Goal: Information Seeking & Learning: Learn about a topic

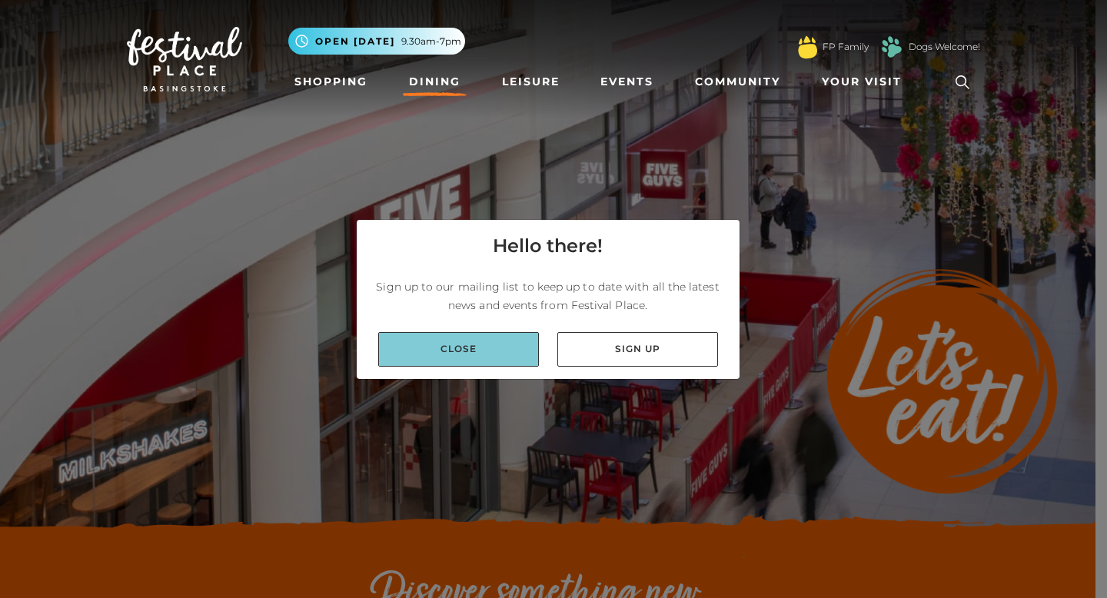
click at [484, 338] on link "Close" at bounding box center [458, 349] width 161 height 35
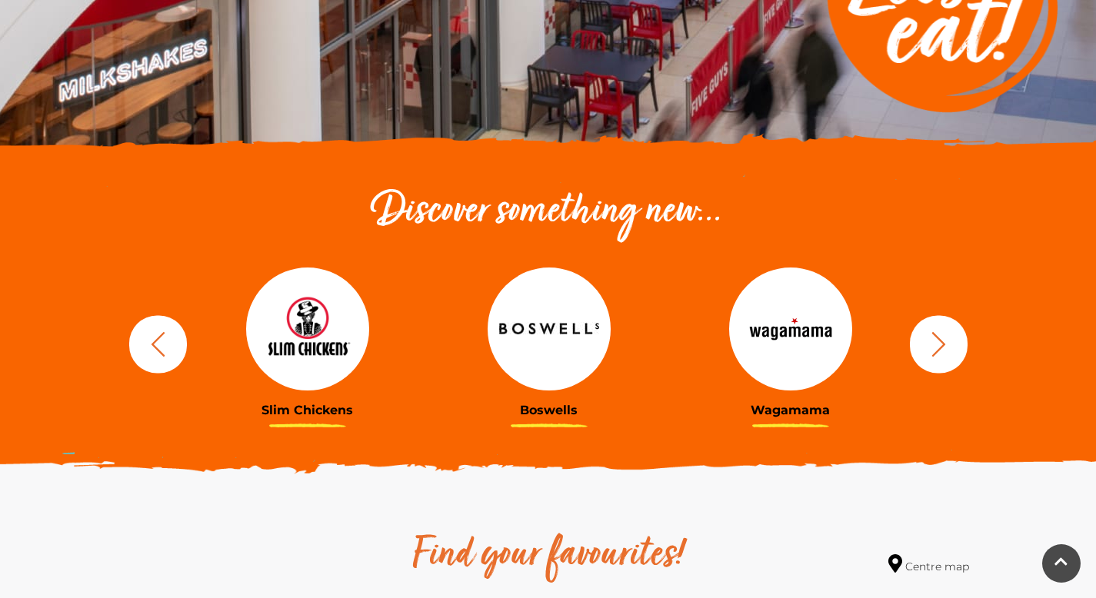
scroll to position [415, 0]
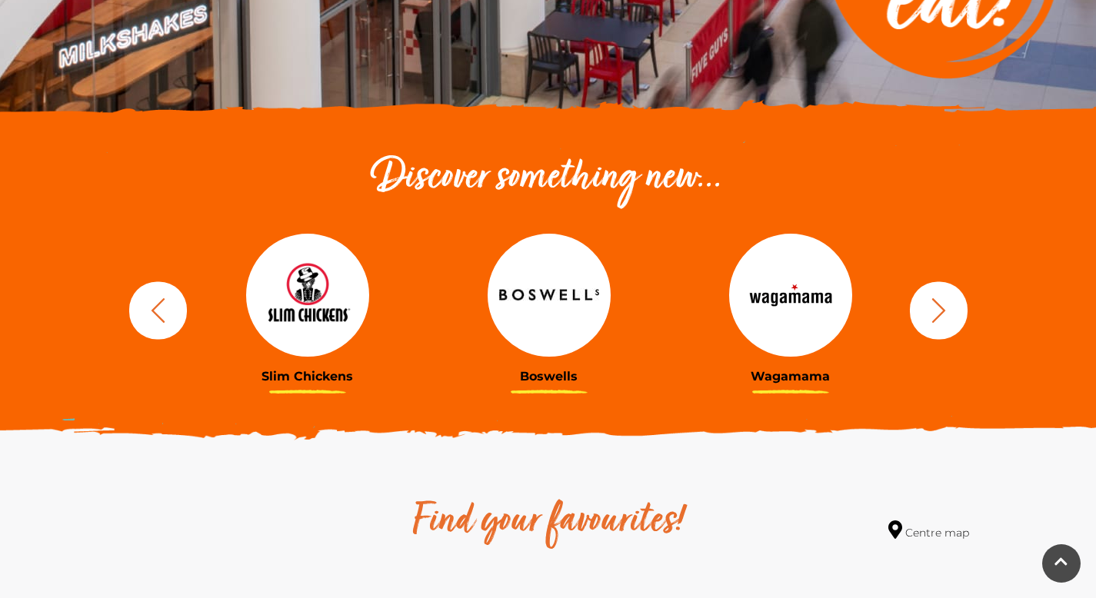
click at [949, 311] on icon "button" at bounding box center [938, 310] width 28 height 28
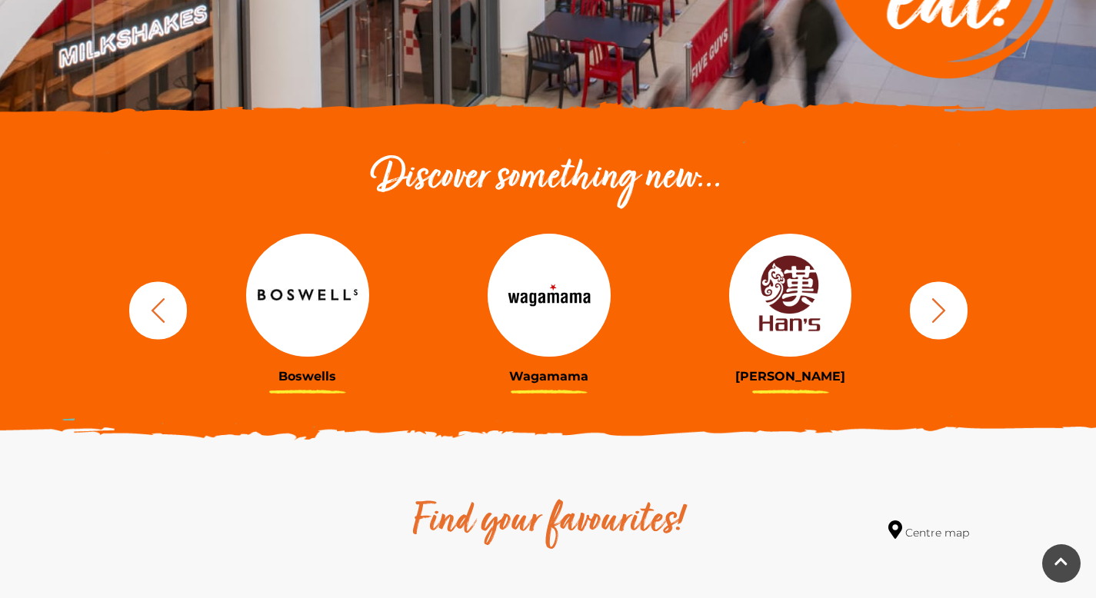
click at [949, 311] on icon "button" at bounding box center [938, 310] width 28 height 28
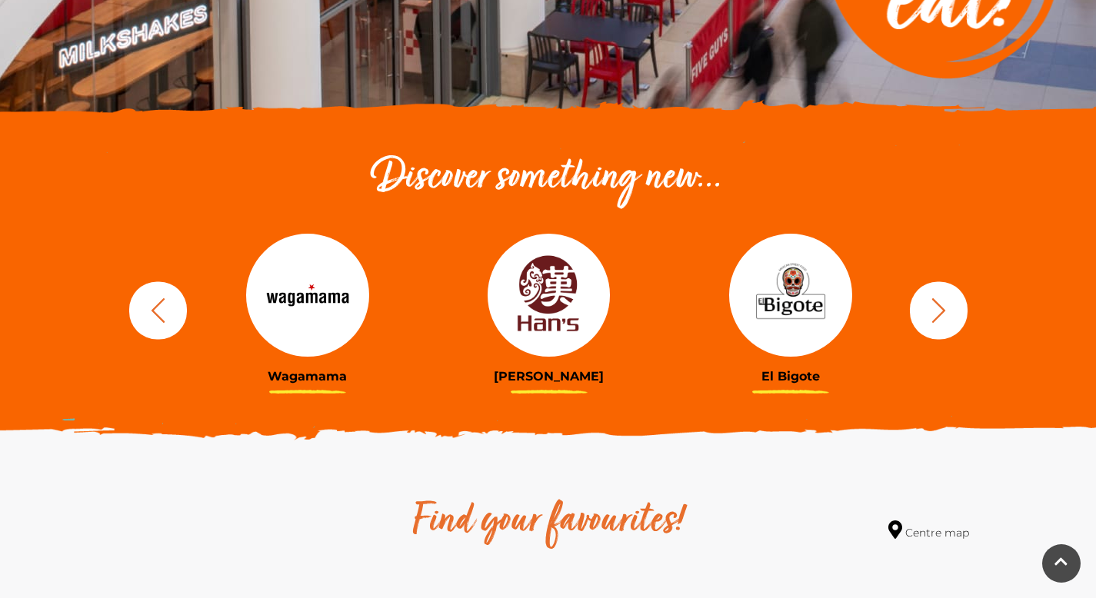
click at [943, 311] on icon "button" at bounding box center [938, 310] width 28 height 28
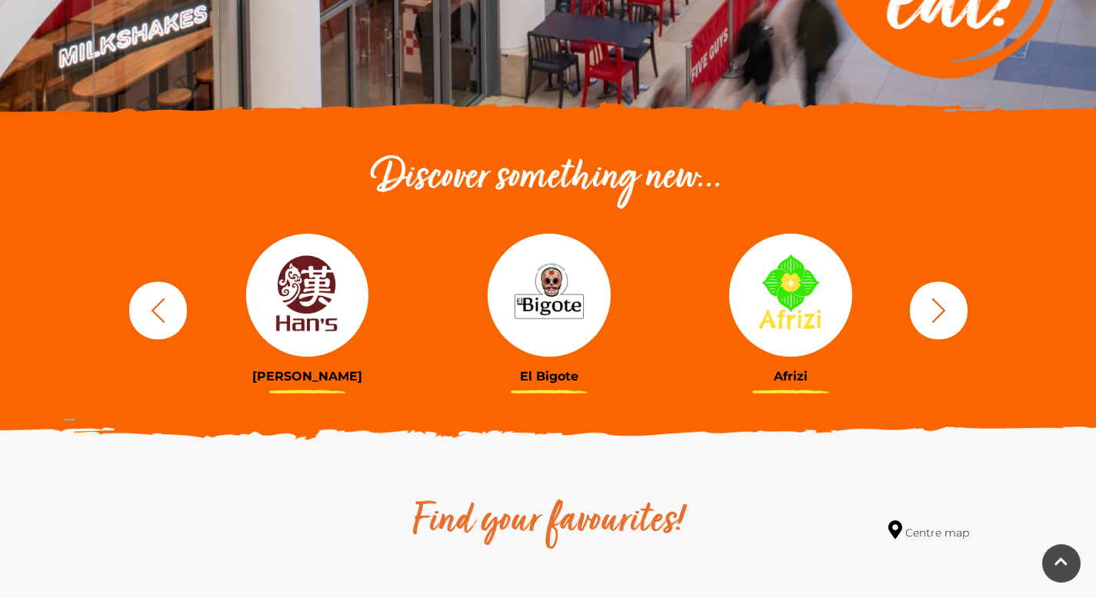
click at [943, 311] on icon "button" at bounding box center [938, 310] width 28 height 28
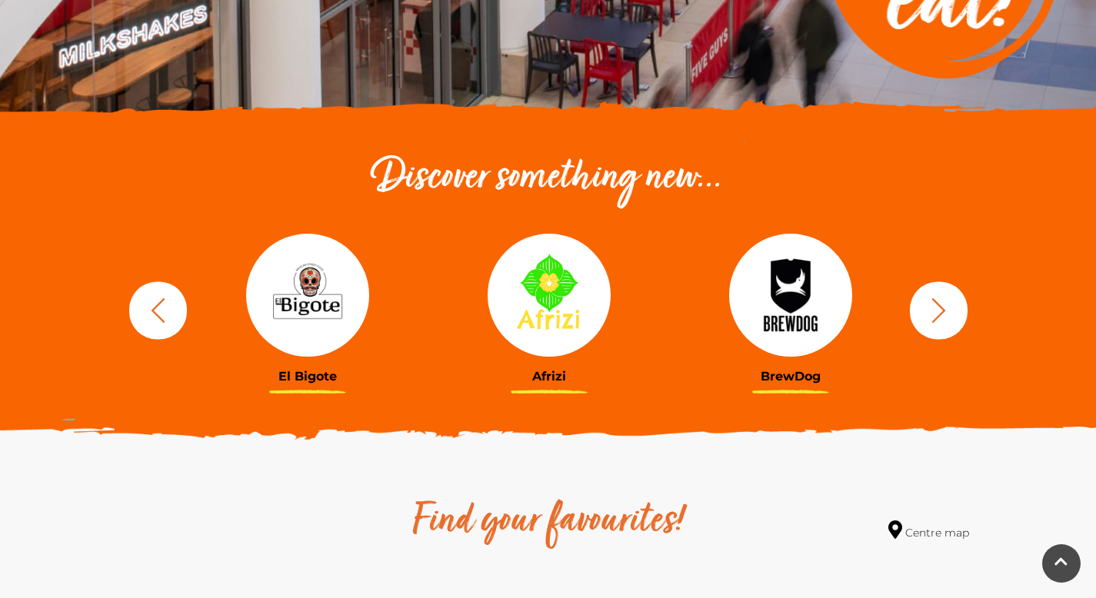
click at [943, 311] on icon "button" at bounding box center [938, 310] width 28 height 28
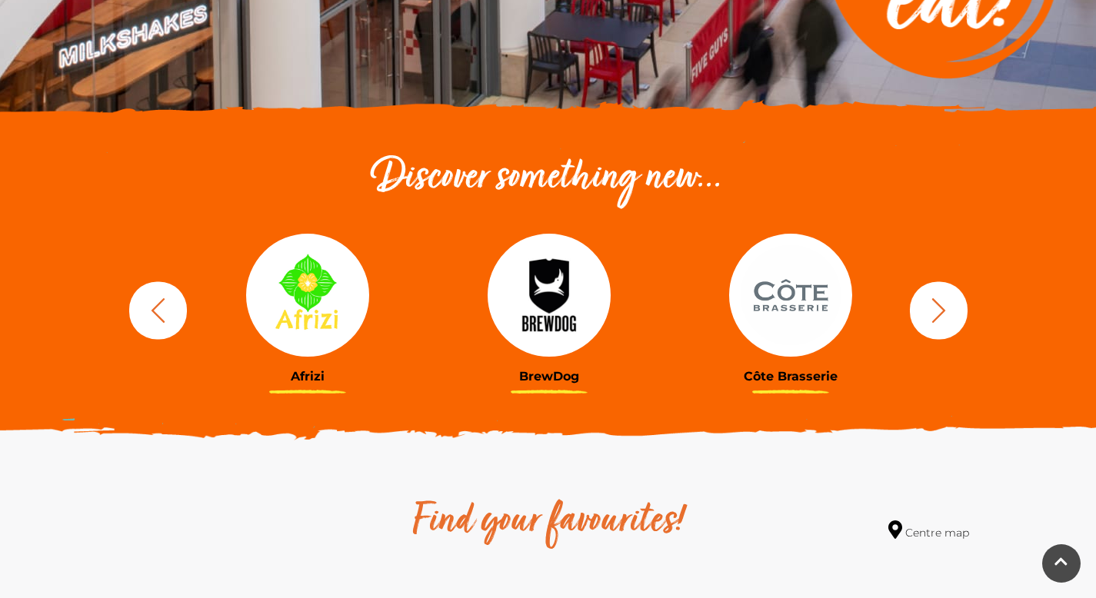
click at [943, 311] on icon "button" at bounding box center [938, 310] width 28 height 28
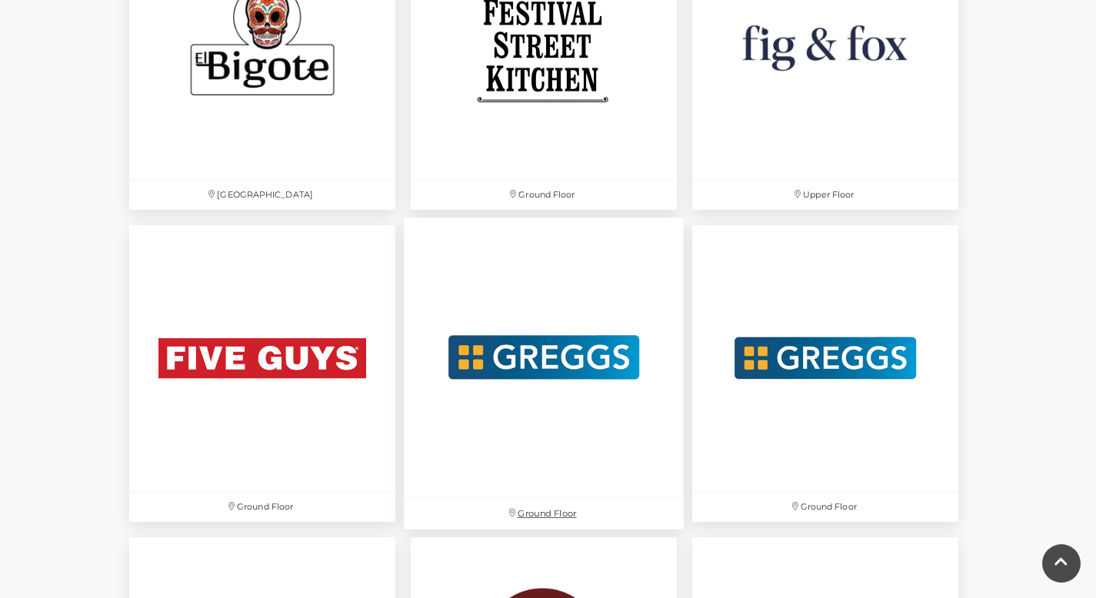
scroll to position [2372, 0]
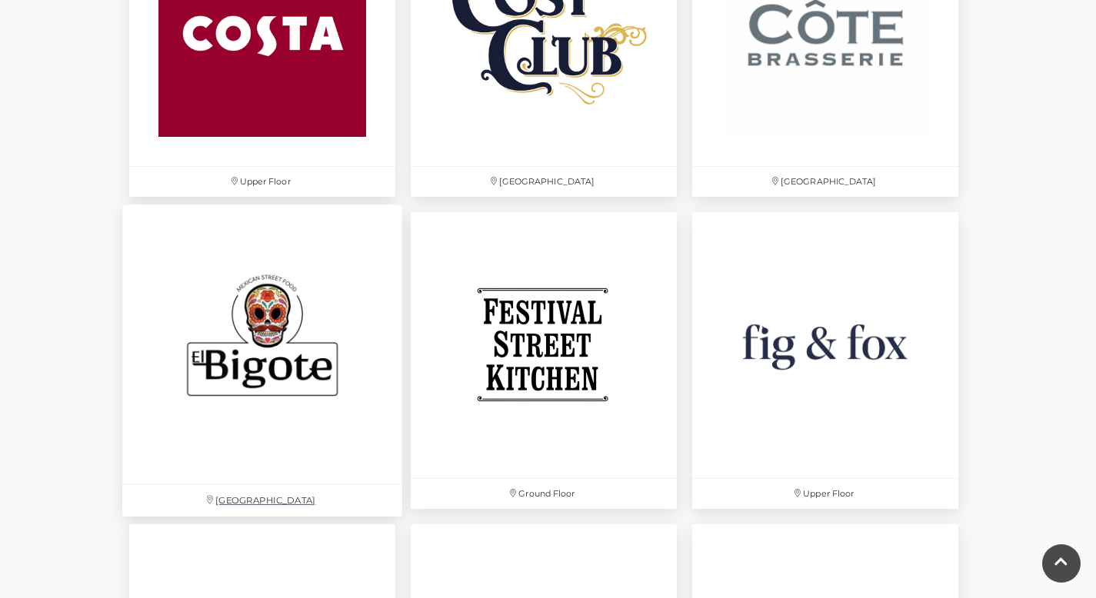
click at [276, 294] on img at bounding box center [262, 345] width 280 height 280
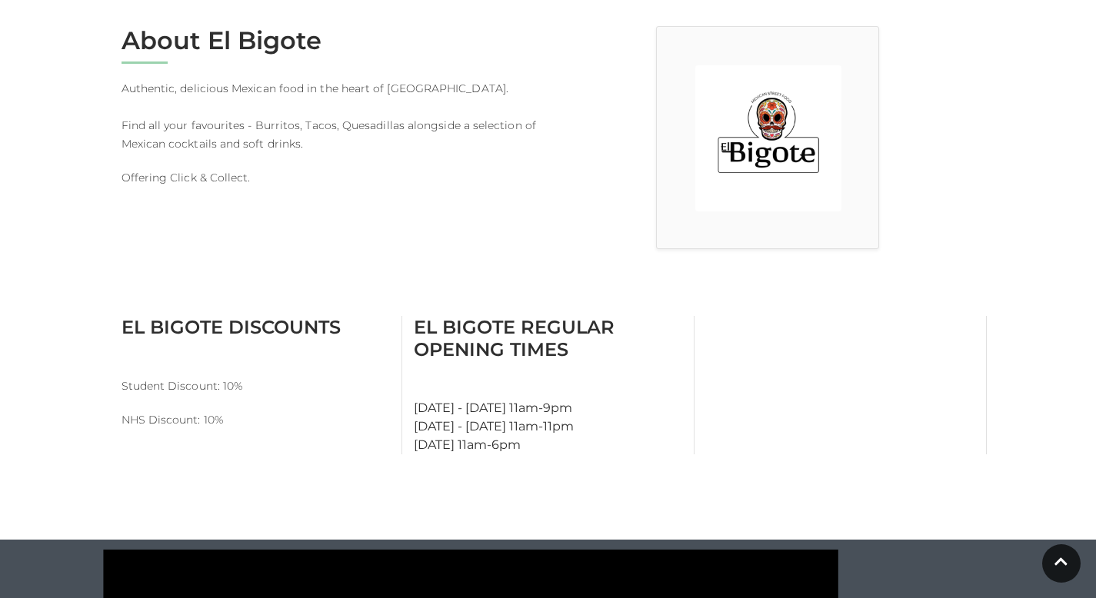
scroll to position [141, 0]
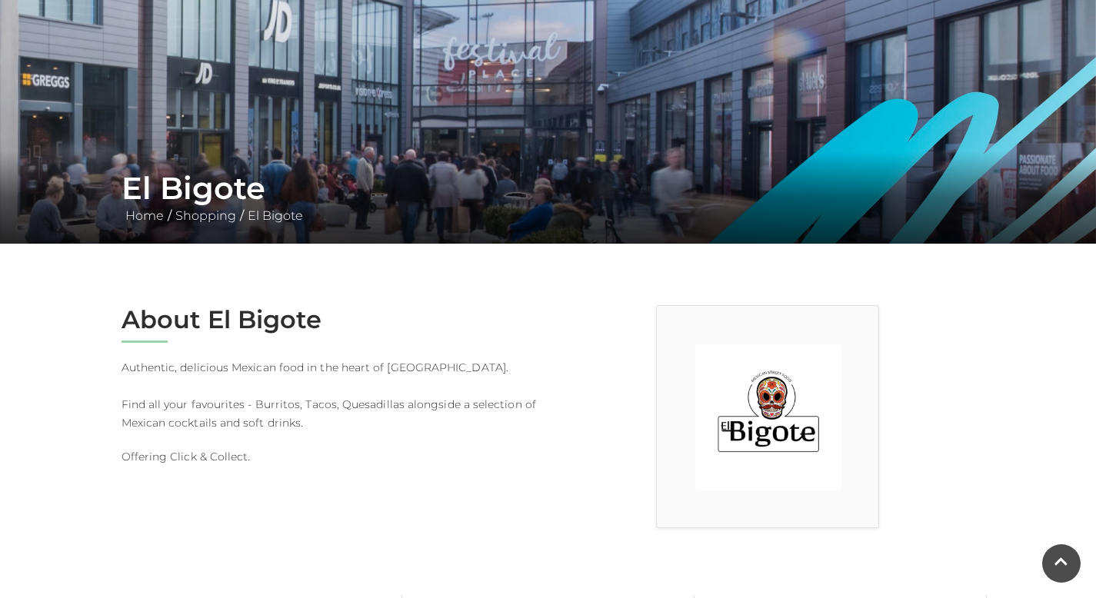
click at [203, 185] on h1 "El Bigote" at bounding box center [547, 188] width 853 height 37
drag, startPoint x: 332, startPoint y: 321, endPoint x: 207, endPoint y: 324, distance: 125.4
click at [207, 324] on h2 "About El Bigote" at bounding box center [328, 319] width 415 height 29
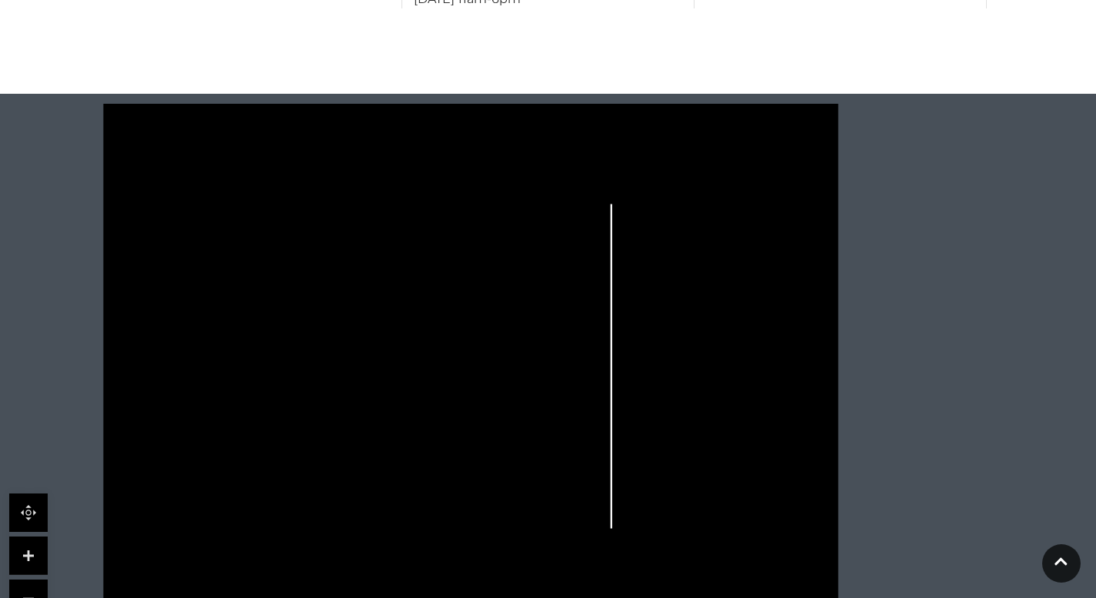
scroll to position [903, 0]
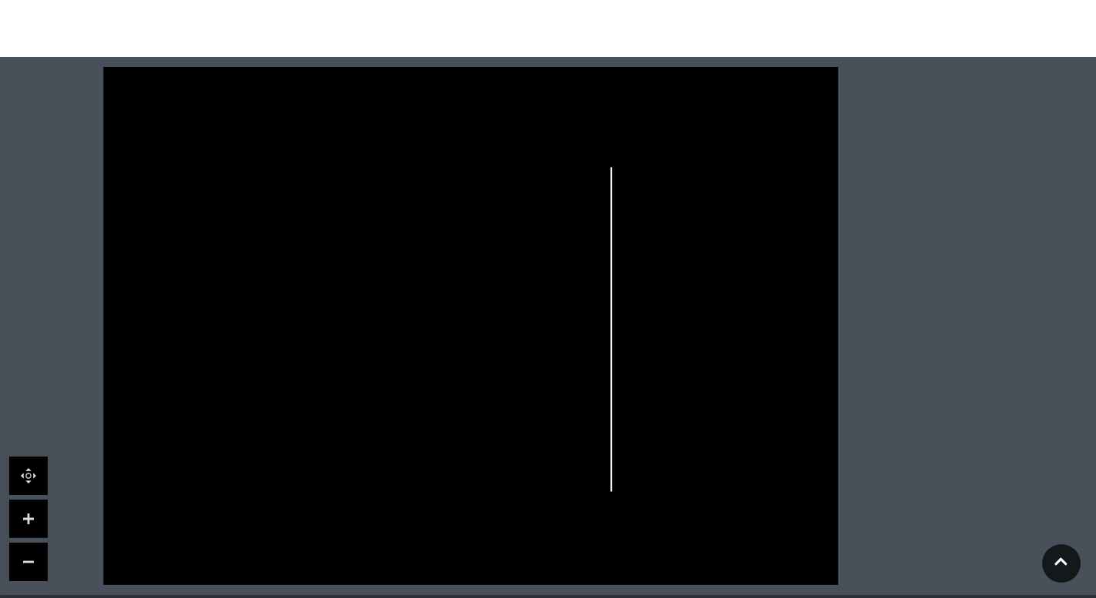
click at [431, 344] on polygon at bounding box center [323, 364] width 314 height 363
